Goal: Information Seeking & Learning: Learn about a topic

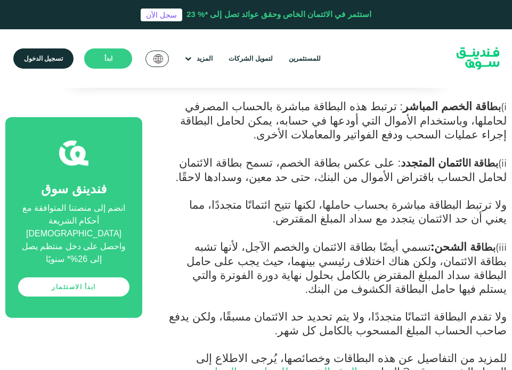
scroll to position [480, 0]
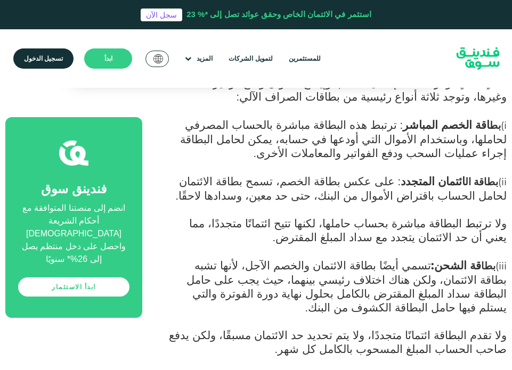
click at [196, 184] on span ": على عكس بطاقة الخصم، تسمح بطاقة الائتمان لحامل الحساب باقتراض الأموال من البن…" at bounding box center [341, 188] width 331 height 28
click at [417, 197] on span ": على عكس بطاقة الخصم، تسمح بطاقة الائتمان لحامل الحساب باقتراض الأموال من البن…" at bounding box center [341, 188] width 331 height 28
click at [339, 197] on span ": على عكس بطاقة الخصم، تسمح بطاقة الائتمان لحامل الحساب باقتراض الأموال من البن…" at bounding box center [341, 188] width 331 height 28
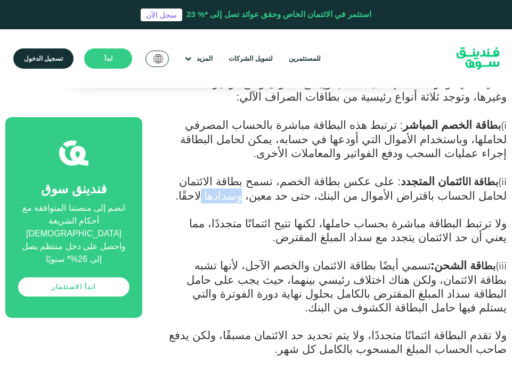
click at [339, 197] on span ": على عكس بطاقة الخصم، تسمح بطاقة الائتمان لحامل الحساب باقتراض الأموال من البن…" at bounding box center [341, 188] width 331 height 28
click at [368, 225] on span "ولا ترتبط البطاقة مباشرة بحساب حاملها، لكنها تتيح ائتمانًا متجددًا، مما يعني أن…" at bounding box center [348, 230] width 318 height 28
click at [278, 222] on span "ولا ترتبط البطاقة مباشرة بحساب حاملها، لكنها تتيح ائتمانًا متجددًا، مما يعني أن…" at bounding box center [348, 230] width 318 height 28
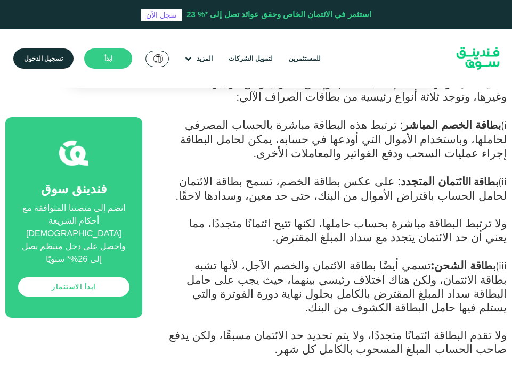
click at [207, 226] on span "ولا ترتبط البطاقة مباشرة بحساب حاملها، لكنها تتيح ائتمانًا متجددًا، مما يعني أن…" at bounding box center [348, 230] width 318 height 28
click at [448, 230] on span "ولا ترتبط البطاقة مباشرة بحساب حاملها، لكنها تتيح ائتمانًا متجددًا، مما يعني أن…" at bounding box center [348, 230] width 318 height 28
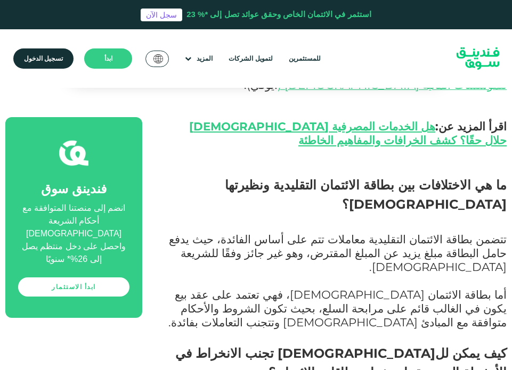
scroll to position [853, 0]
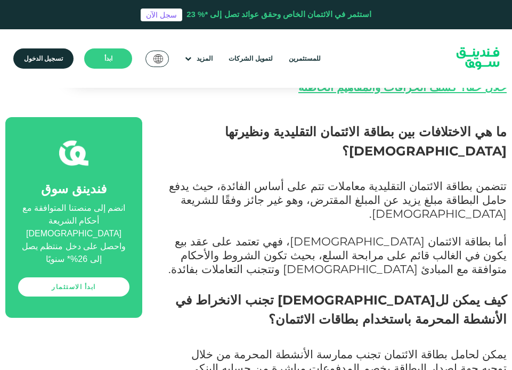
click at [367, 293] on span "كيف يمكن لل[DEMOGRAPHIC_DATA] تجنب الانخراط في الأنشطة المحرمة باستخدام بطاقات …" at bounding box center [340, 310] width 331 height 35
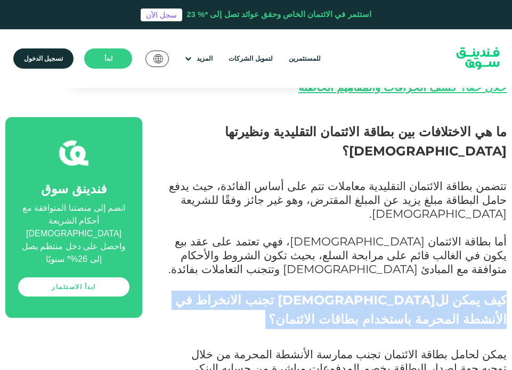
click at [367, 293] on span "كيف يمكن لل[DEMOGRAPHIC_DATA] تجنب الانخراط في الأنشطة المحرمة باستخدام بطاقات …" at bounding box center [340, 310] width 331 height 35
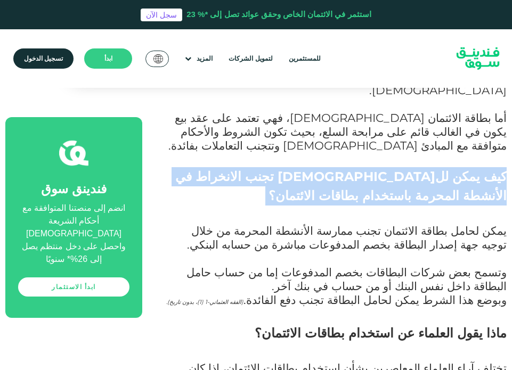
scroll to position [1013, 0]
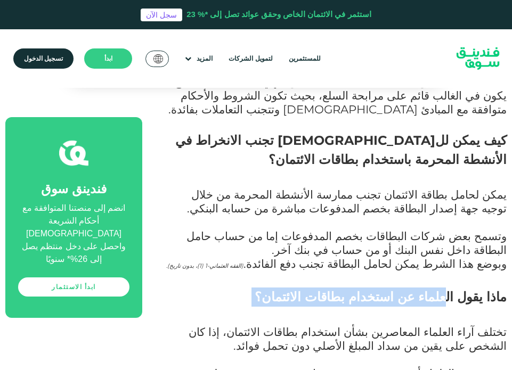
drag, startPoint x: 458, startPoint y: 220, endPoint x: 387, endPoint y: 232, distance: 71.4
click at [387, 288] on h2 "ماذا يقول العلماء عن استخدام بطاقات الائتمان؟" at bounding box center [336, 307] width 341 height 38
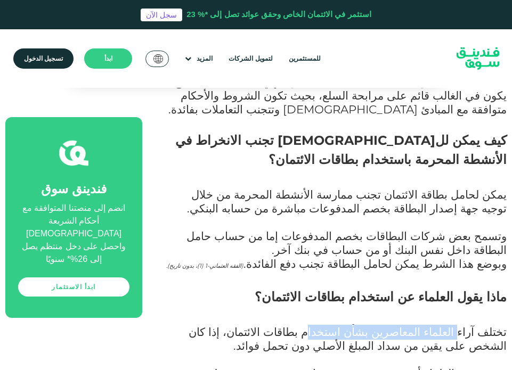
drag, startPoint x: 459, startPoint y: 258, endPoint x: 349, endPoint y: 258, distance: 109.8
click at [349, 325] on span "تختلف آراء العلماء المعاصرين بشأن استخدام بطاقات الائتمان، إذا كان الشخص على يق…" at bounding box center [348, 339] width 318 height 28
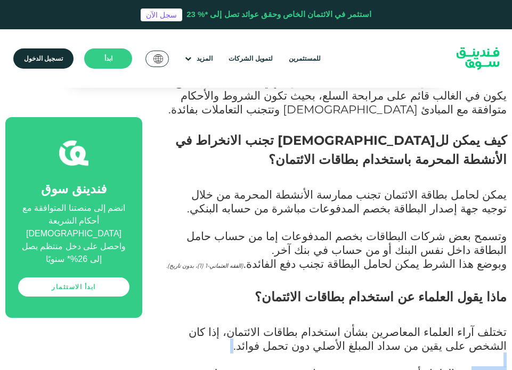
drag, startPoint x: 445, startPoint y: 297, endPoint x: 301, endPoint y: 290, distance: 144.1
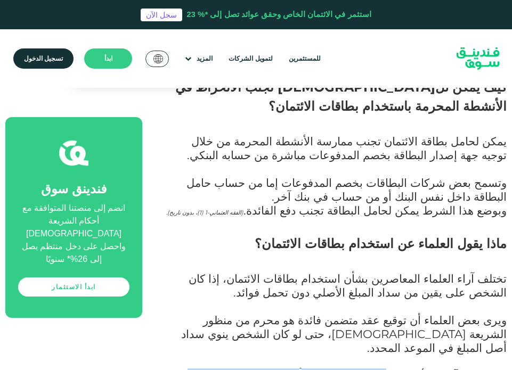
drag, startPoint x: 410, startPoint y: 294, endPoint x: 176, endPoint y: 288, distance: 234.0
drag, startPoint x: 484, startPoint y: 328, endPoint x: 290, endPoint y: 331, distance: 194.0
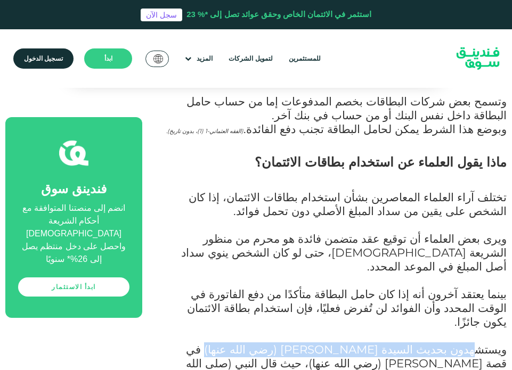
scroll to position [1172, 0]
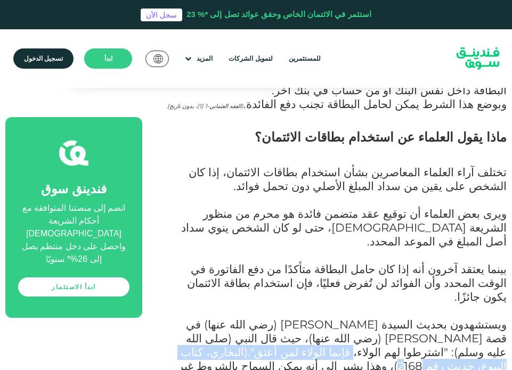
drag, startPoint x: 346, startPoint y: 242, endPoint x: 276, endPoint y: 239, distance: 70.4
click at [276, 318] on span "ويستشهدون بحديث السيدة [PERSON_NAME] (رضي الله عنها) في قصة [PERSON_NAME] (رضي …" at bounding box center [342, 352] width 329 height 69
click at [266, 318] on span "ويستشهدون بحديث السيدة [PERSON_NAME] (رضي الله عنها) في قصة [PERSON_NAME] (رضي …" at bounding box center [342, 352] width 329 height 69
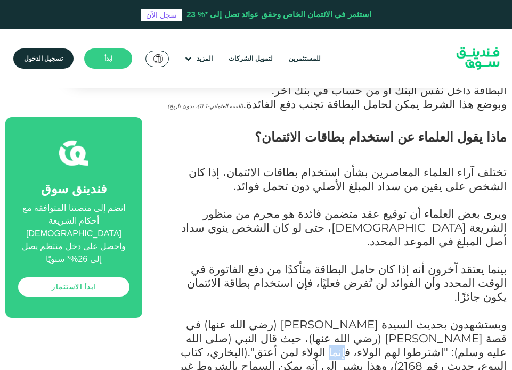
click at [266, 318] on span "ويستشهدون بحديث السيدة [PERSON_NAME] (رضي الله عنها) في قصة [PERSON_NAME] (رضي …" at bounding box center [342, 352] width 329 height 69
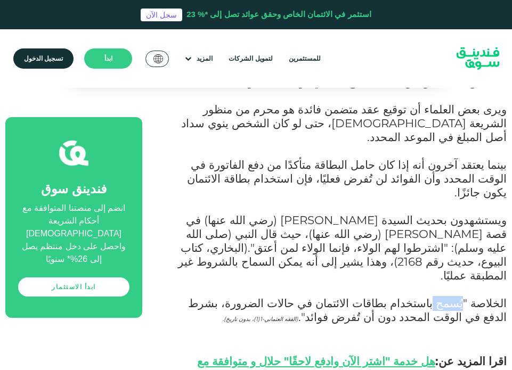
scroll to position [1279, 0]
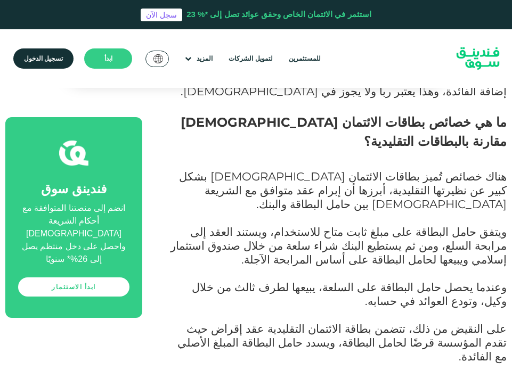
scroll to position [1812, 0]
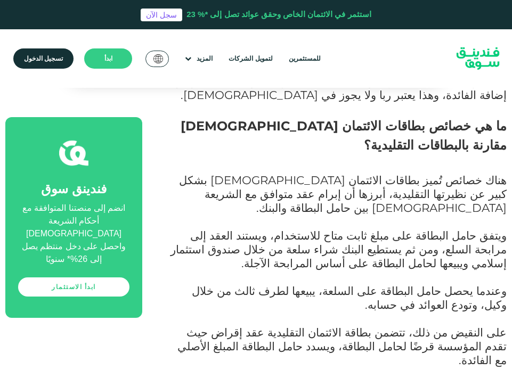
drag, startPoint x: 432, startPoint y: 152, endPoint x: 348, endPoint y: 149, distance: 84.2
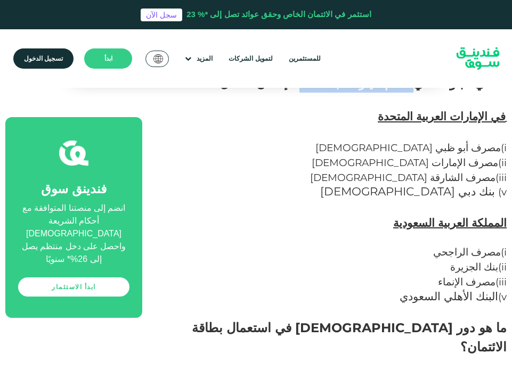
scroll to position [2132, 0]
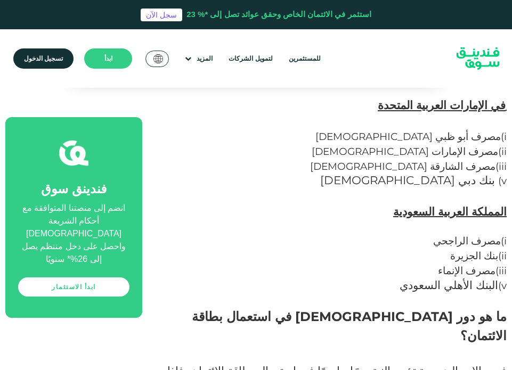
drag, startPoint x: 464, startPoint y: 195, endPoint x: 293, endPoint y: 184, distance: 172.0
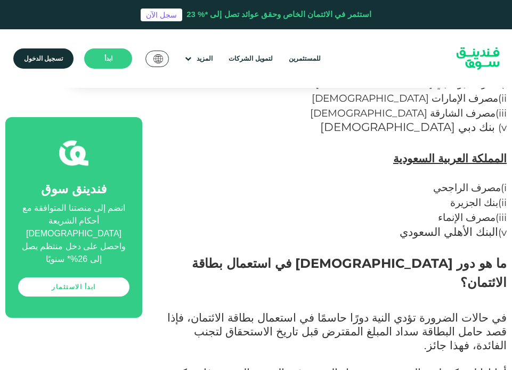
drag, startPoint x: 435, startPoint y: 221, endPoint x: 299, endPoint y: 241, distance: 137.9
drag, startPoint x: 446, startPoint y: 252, endPoint x: 362, endPoint y: 264, distance: 85.1
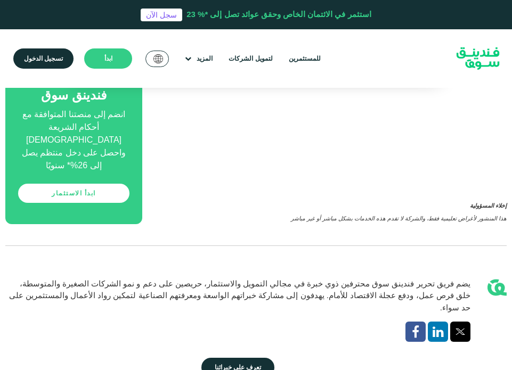
scroll to position [2931, 0]
